Goal: Check status: Check status

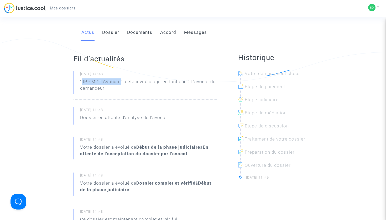
click at [76, 9] on link "Mes dossiers" at bounding box center [63, 8] width 34 height 8
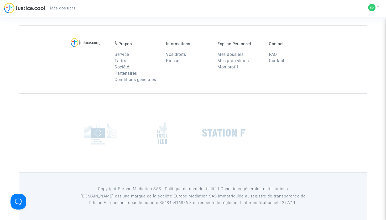
scroll to position [5, 0]
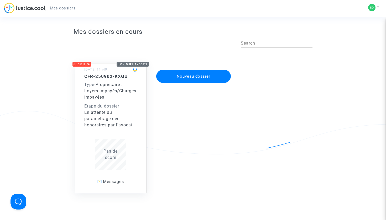
click at [115, 91] on span "Propriétaire : Loyers impayés/Charges impayées" at bounding box center [110, 91] width 52 height 18
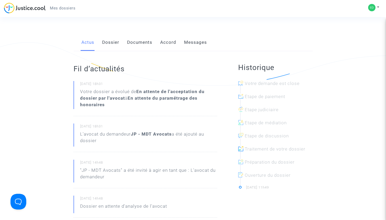
scroll to position [68, 0]
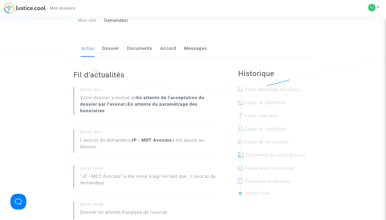
click at [105, 46] on link "Dossier" at bounding box center [110, 48] width 17 height 17
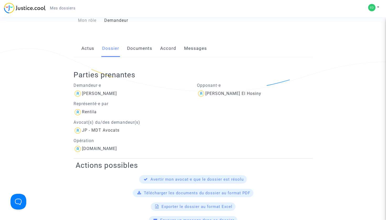
click at [143, 47] on link "Documents" at bounding box center [139, 48] width 25 height 17
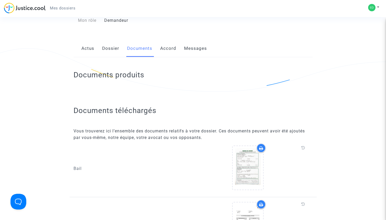
click at [167, 49] on link "Accord" at bounding box center [168, 48] width 16 height 17
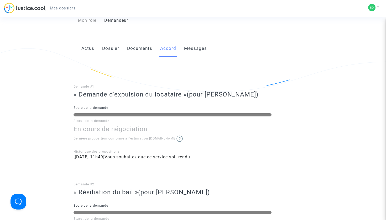
click at [192, 51] on link "Messages" at bounding box center [195, 48] width 23 height 17
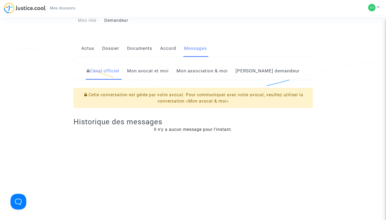
click at [165, 49] on link "Accord" at bounding box center [168, 48] width 16 height 17
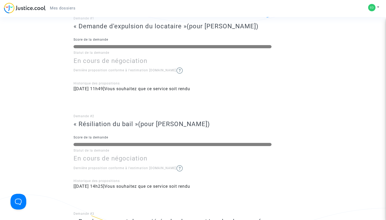
scroll to position [136, 0]
click at [177, 69] on img at bounding box center [180, 71] width 6 height 6
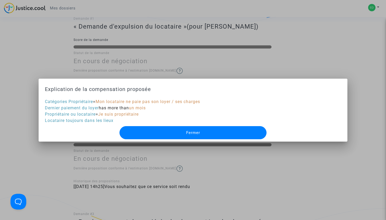
click at [165, 131] on button "Fermer" at bounding box center [193, 132] width 147 height 13
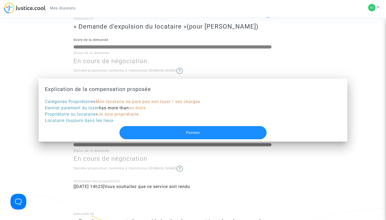
scroll to position [136, 0]
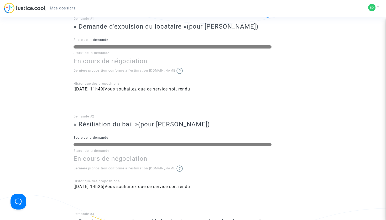
click at [177, 166] on img at bounding box center [180, 169] width 6 height 6
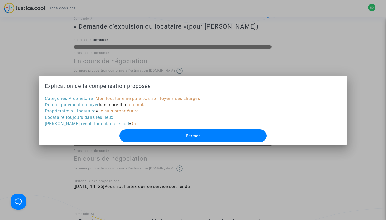
scroll to position [0, 0]
click at [183, 138] on button "Fermer" at bounding box center [193, 136] width 147 height 13
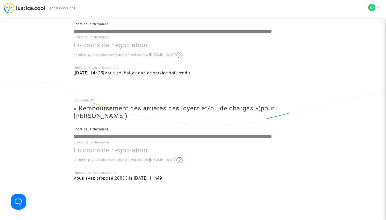
scroll to position [250, 0]
click at [177, 157] on img at bounding box center [180, 160] width 6 height 6
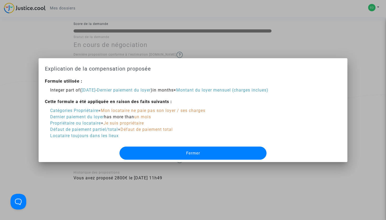
scroll to position [0, 0]
click at [190, 155] on span "Fermer" at bounding box center [193, 153] width 14 height 5
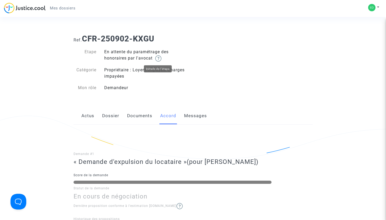
click at [158, 58] on img at bounding box center [158, 58] width 6 height 6
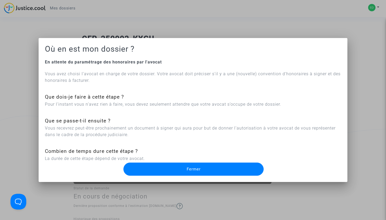
click at [161, 176] on button "Fermer" at bounding box center [193, 169] width 140 height 13
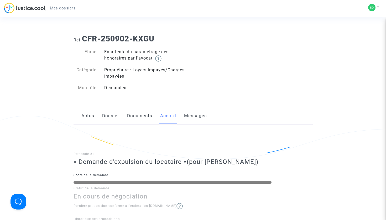
click at [34, 10] on img at bounding box center [25, 8] width 42 height 11
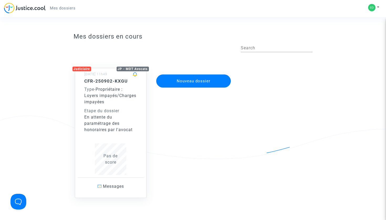
click at [111, 88] on span "Propriétaire : Loyers impayés/Charges impayées" at bounding box center [110, 96] width 52 height 18
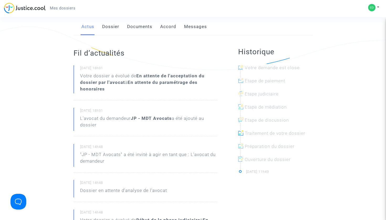
scroll to position [57, 0]
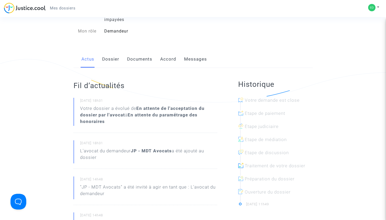
click at [114, 55] on link "Dossier" at bounding box center [110, 59] width 17 height 17
